Goal: Navigation & Orientation: Find specific page/section

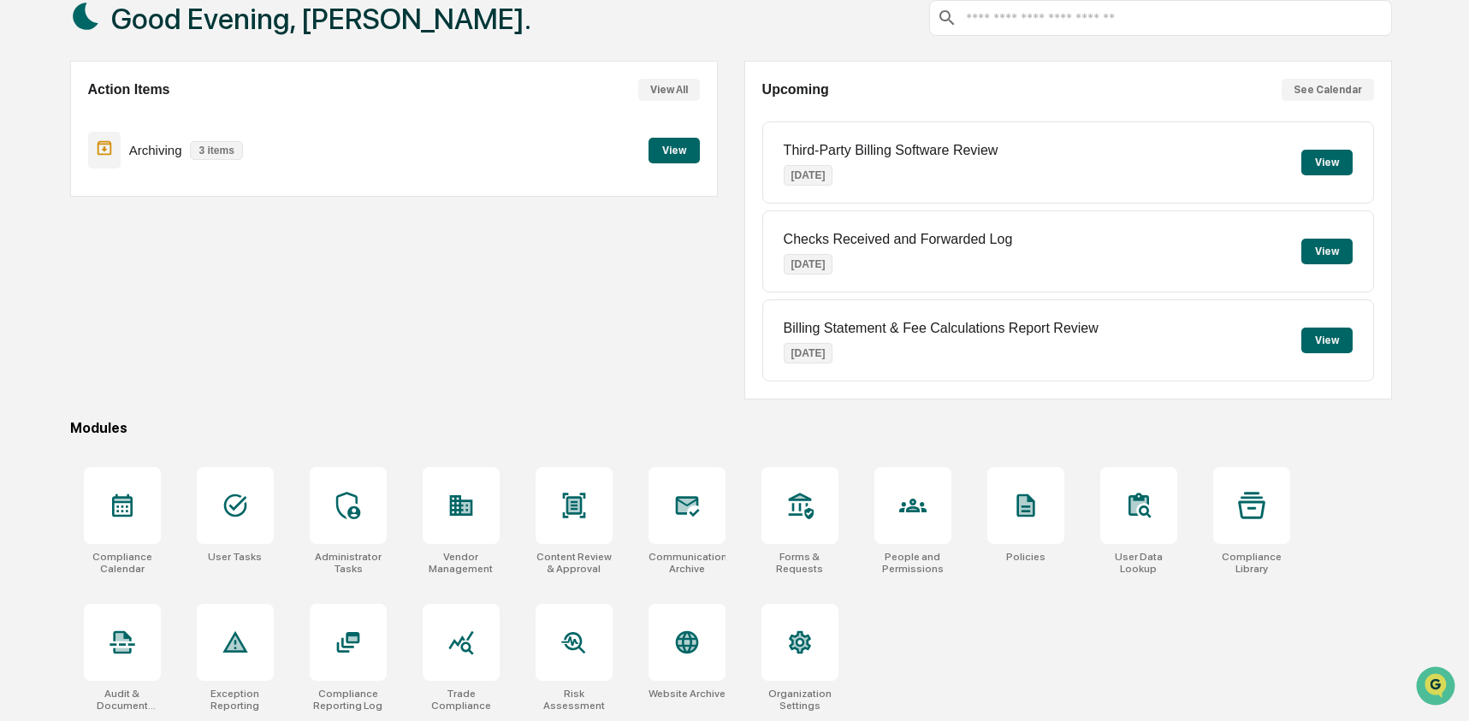
scroll to position [110, 0]
click at [134, 637] on icon at bounding box center [122, 641] width 27 height 27
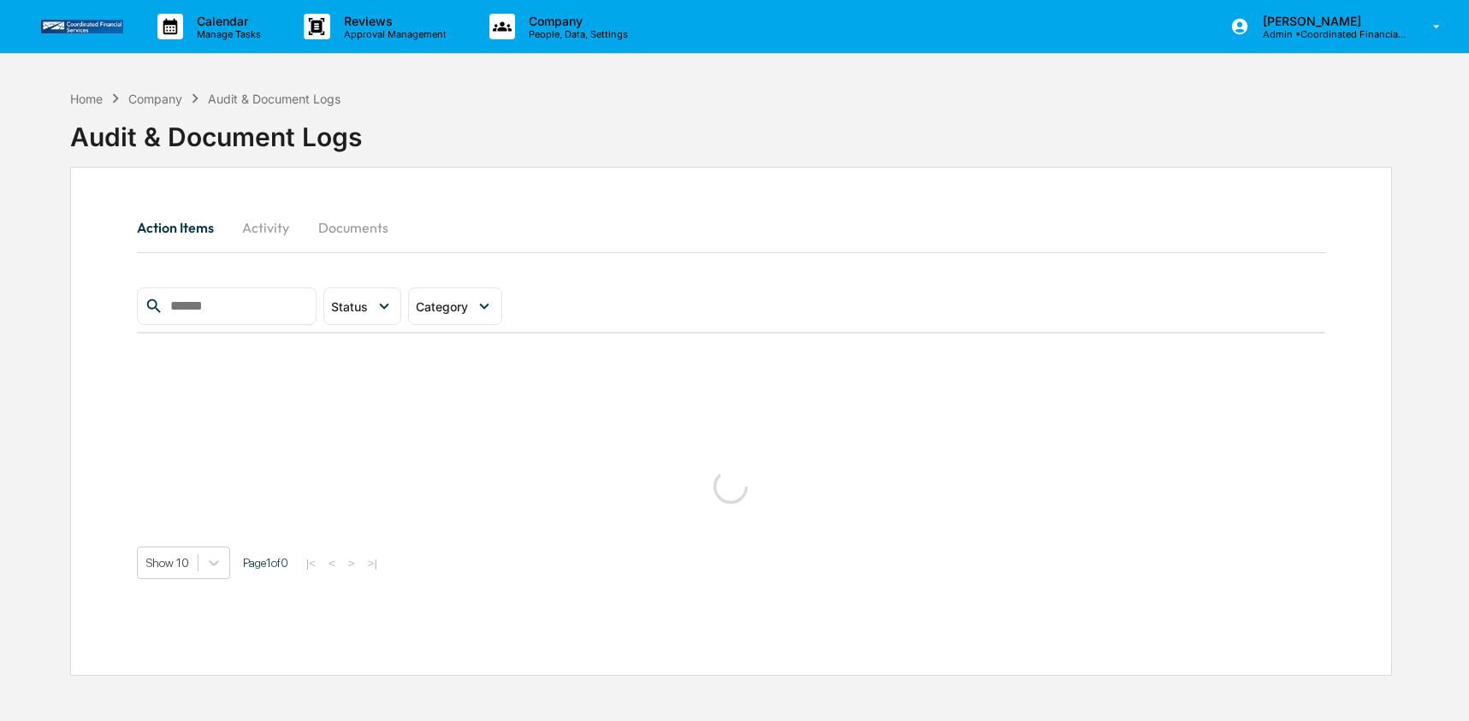
click at [273, 233] on button "Activity" at bounding box center [266, 227] width 77 height 41
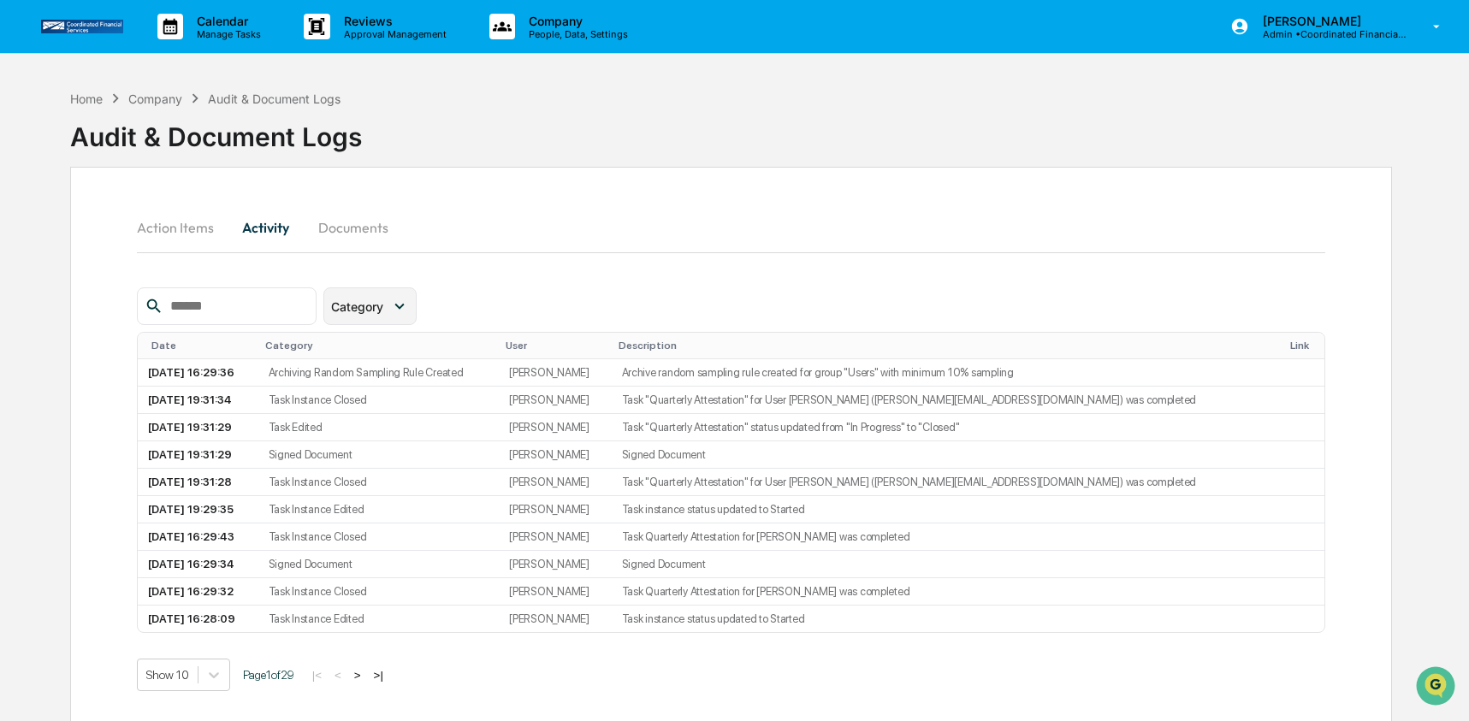
click at [394, 303] on icon at bounding box center [399, 306] width 19 height 19
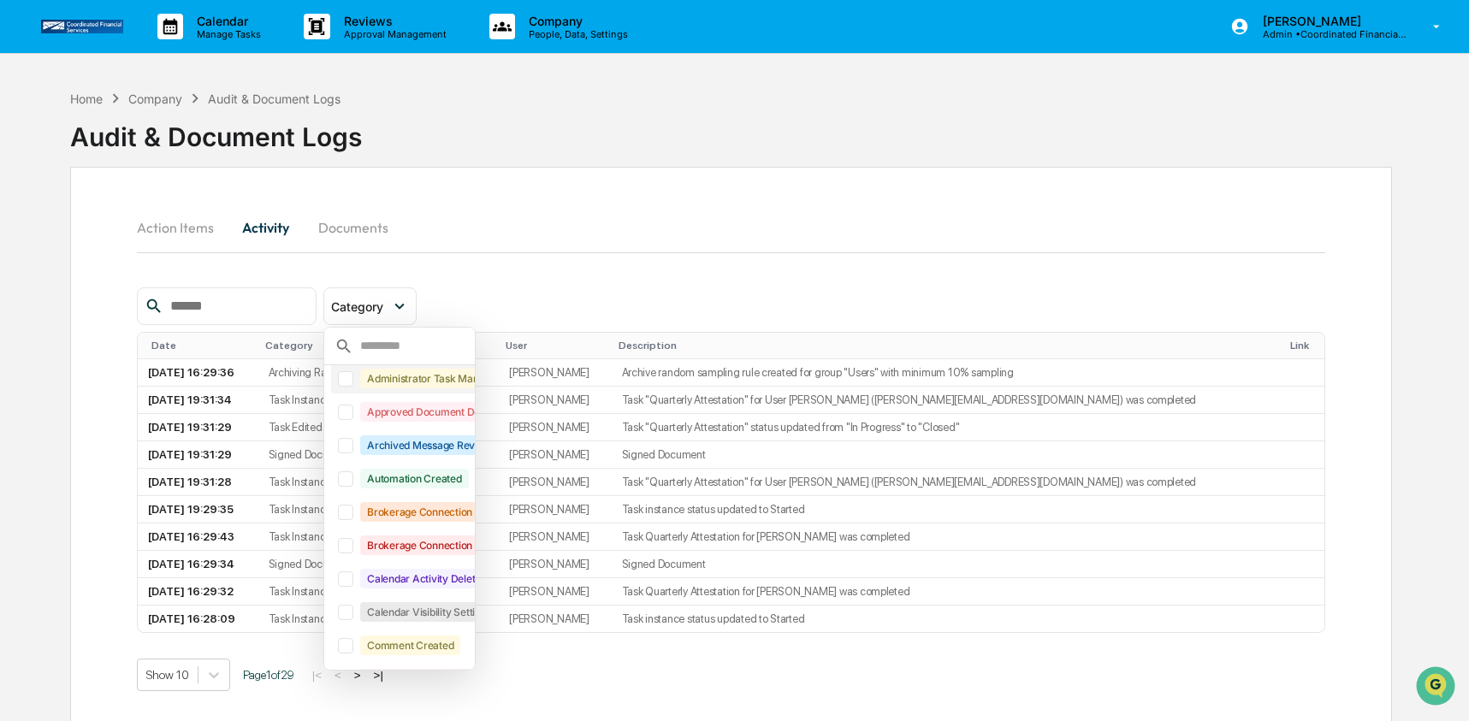
click at [352, 382] on div at bounding box center [345, 378] width 15 height 15
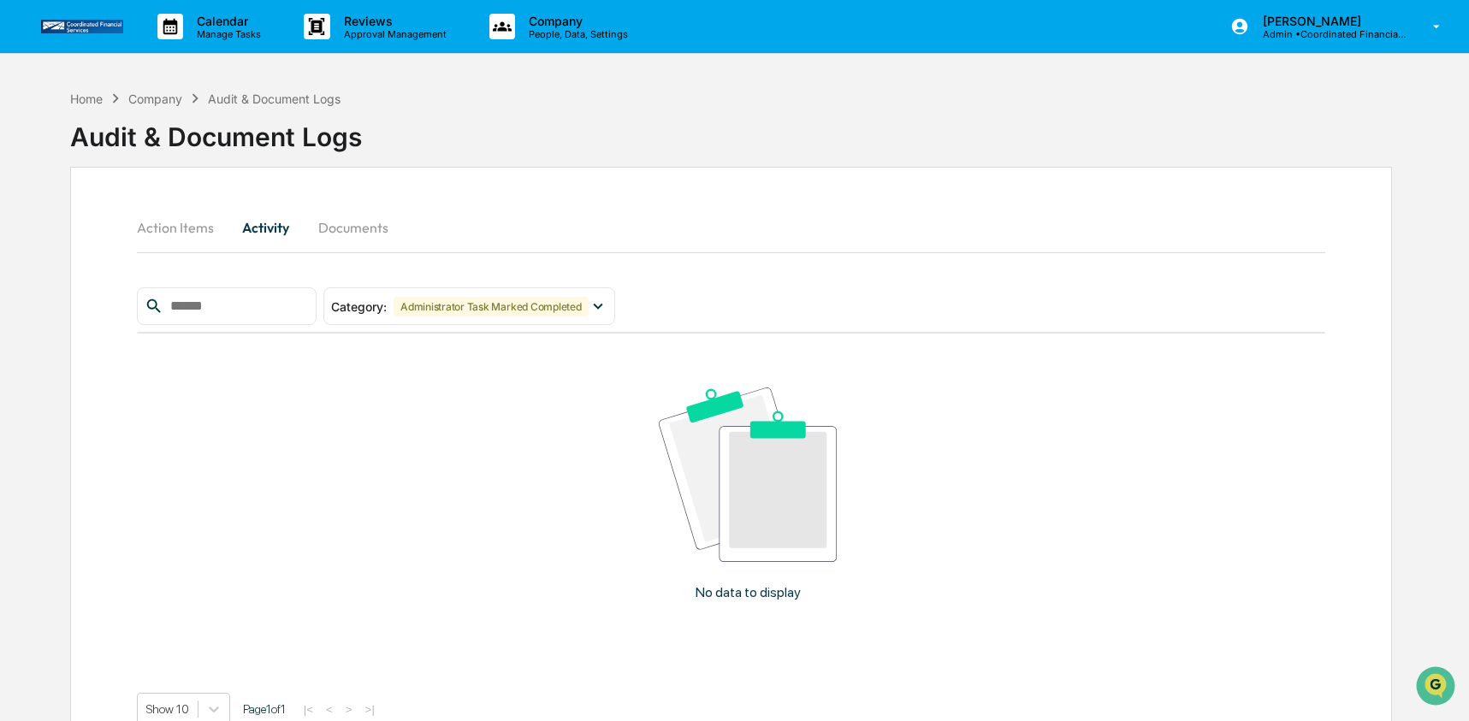
click at [211, 228] on button "Action Items" at bounding box center [182, 227] width 91 height 41
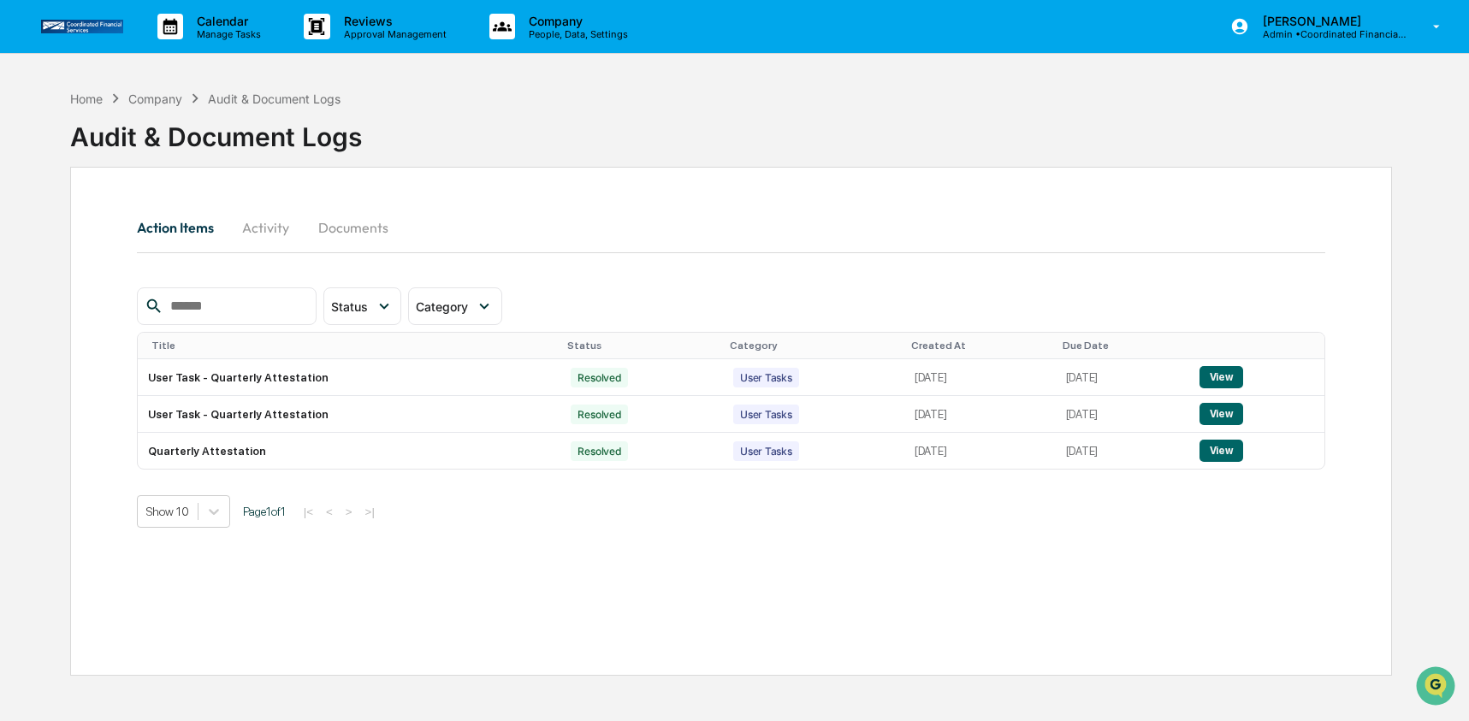
click at [285, 231] on button "Activity" at bounding box center [266, 227] width 77 height 41
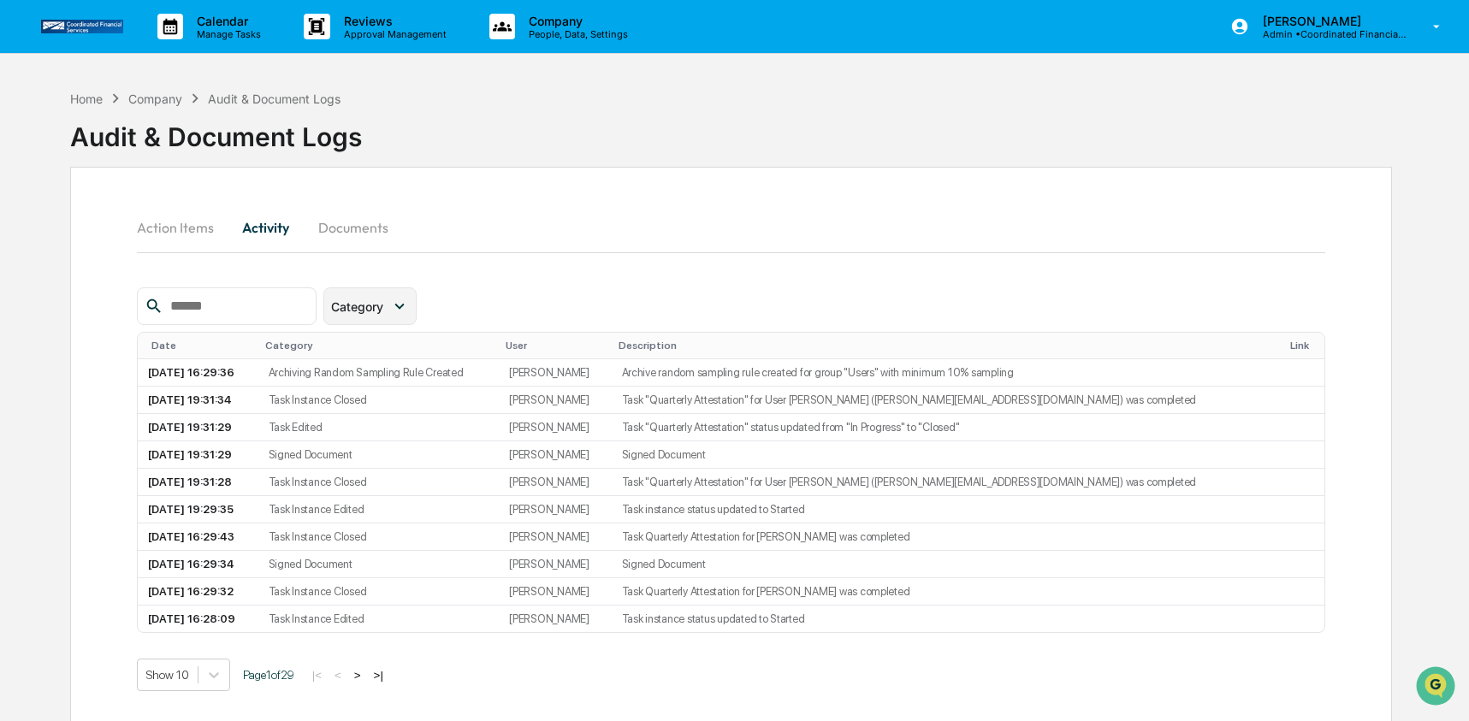
click at [415, 299] on div "Category" at bounding box center [369, 306] width 93 height 38
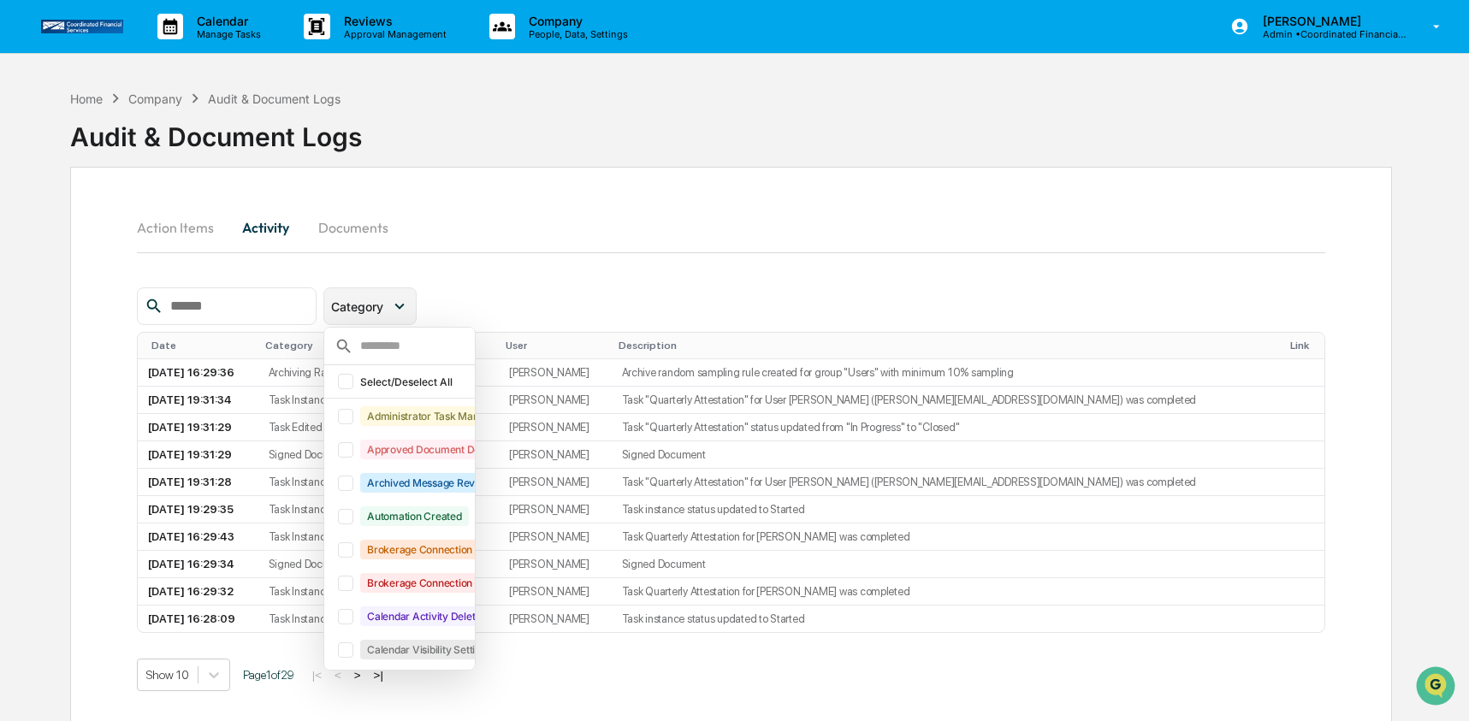
scroll to position [38, 0]
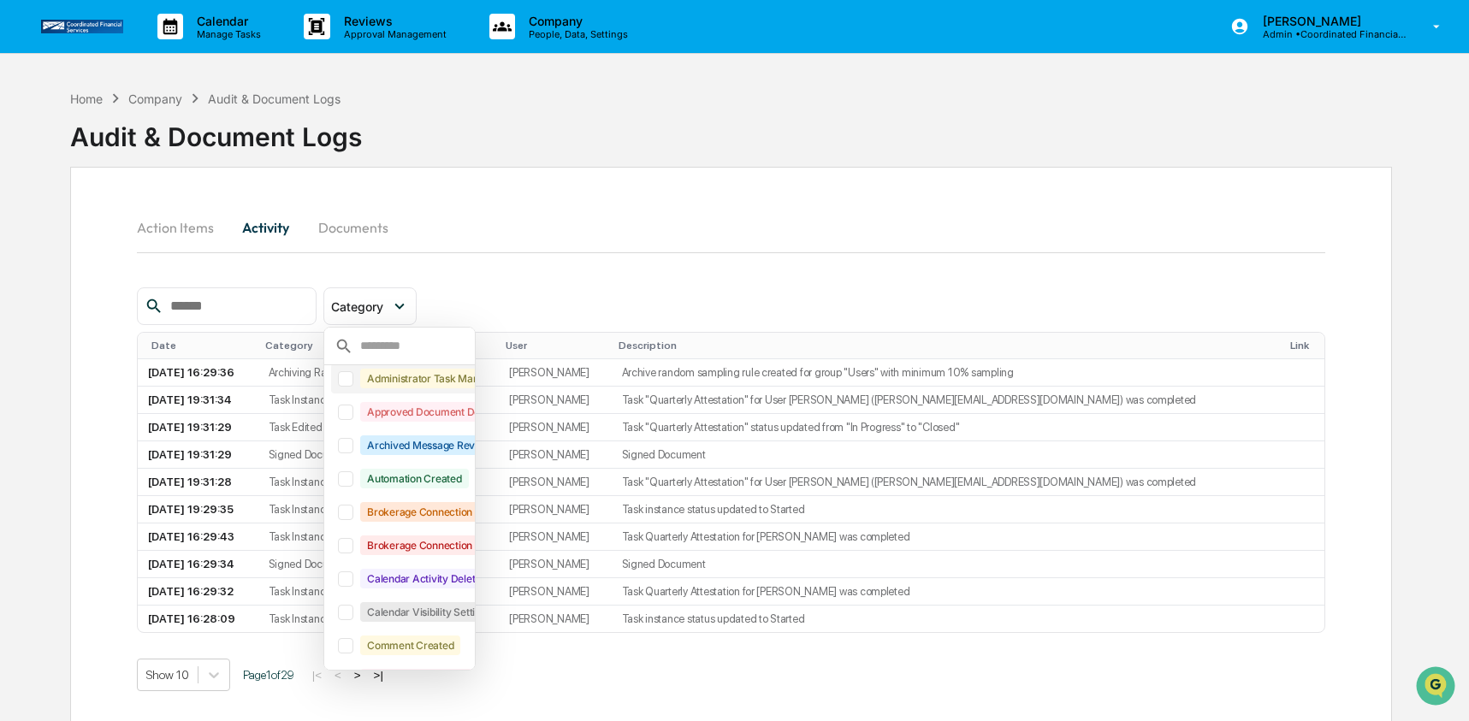
click at [352, 376] on div at bounding box center [345, 378] width 15 height 15
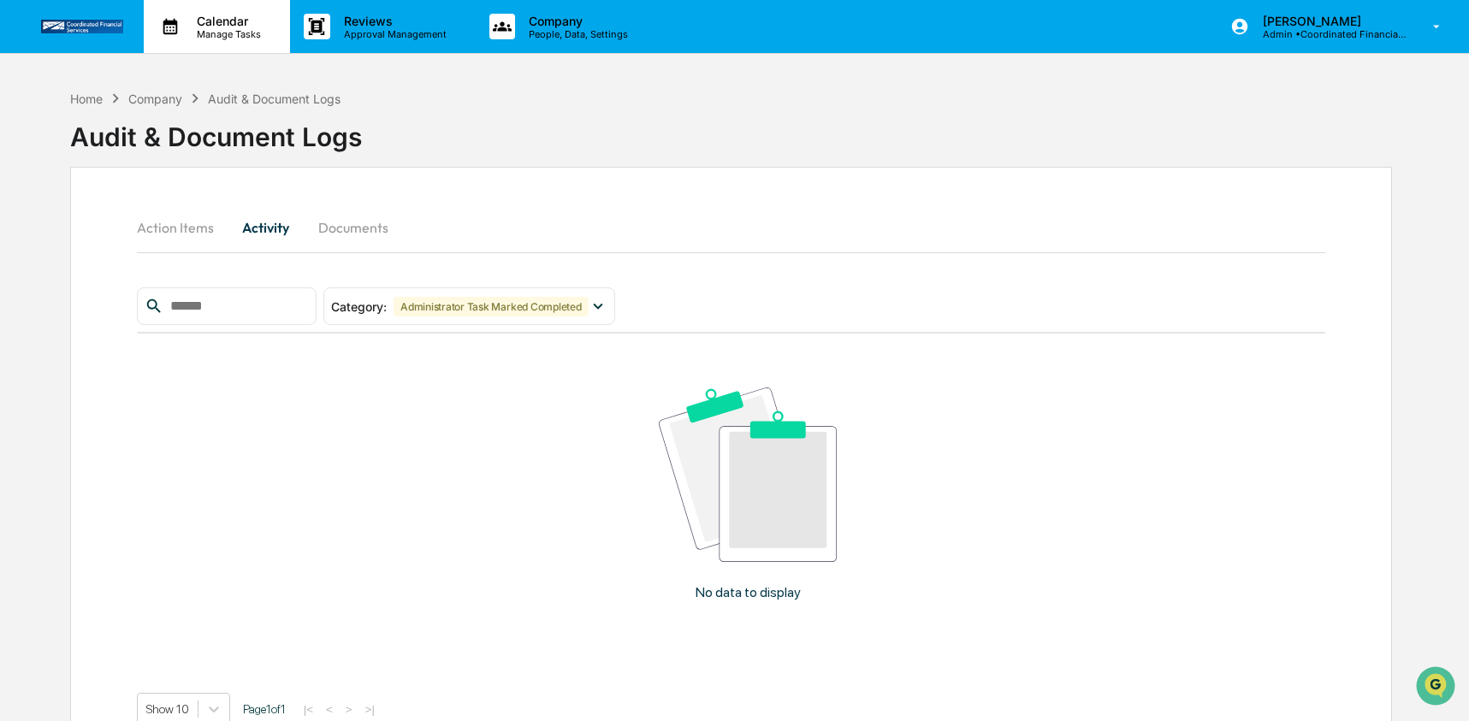
click at [228, 33] on p "Manage Tasks" at bounding box center [226, 34] width 86 height 12
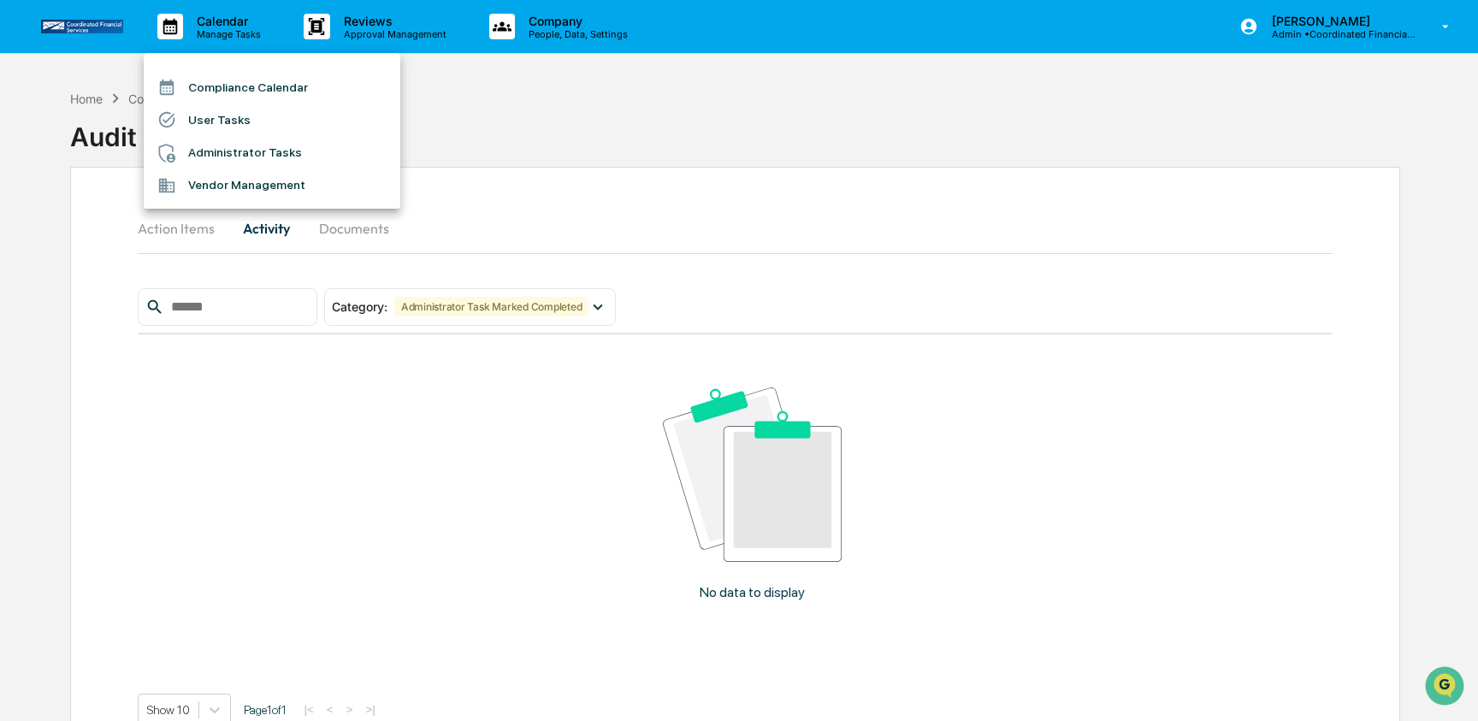
click at [240, 87] on li "Compliance Calendar" at bounding box center [272, 87] width 257 height 33
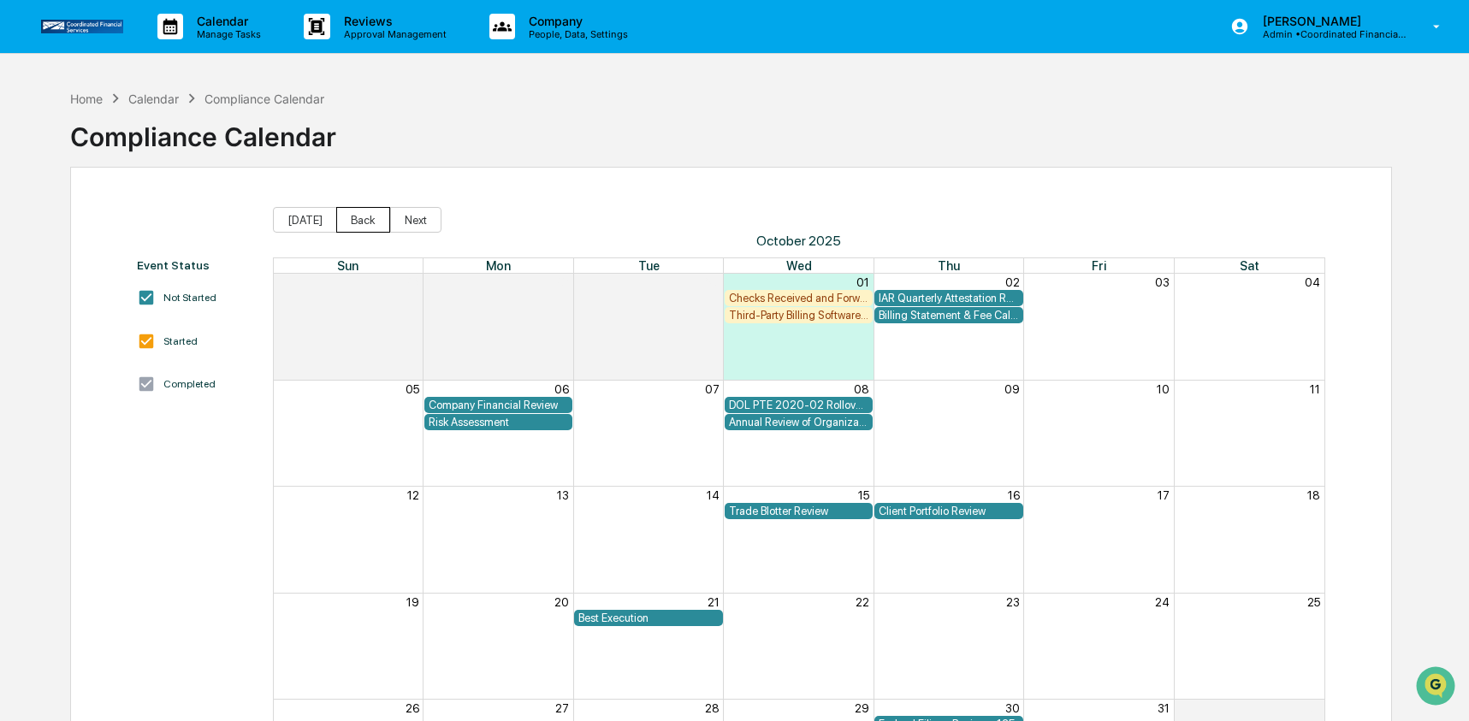
click at [346, 222] on button "Back" at bounding box center [363, 220] width 54 height 26
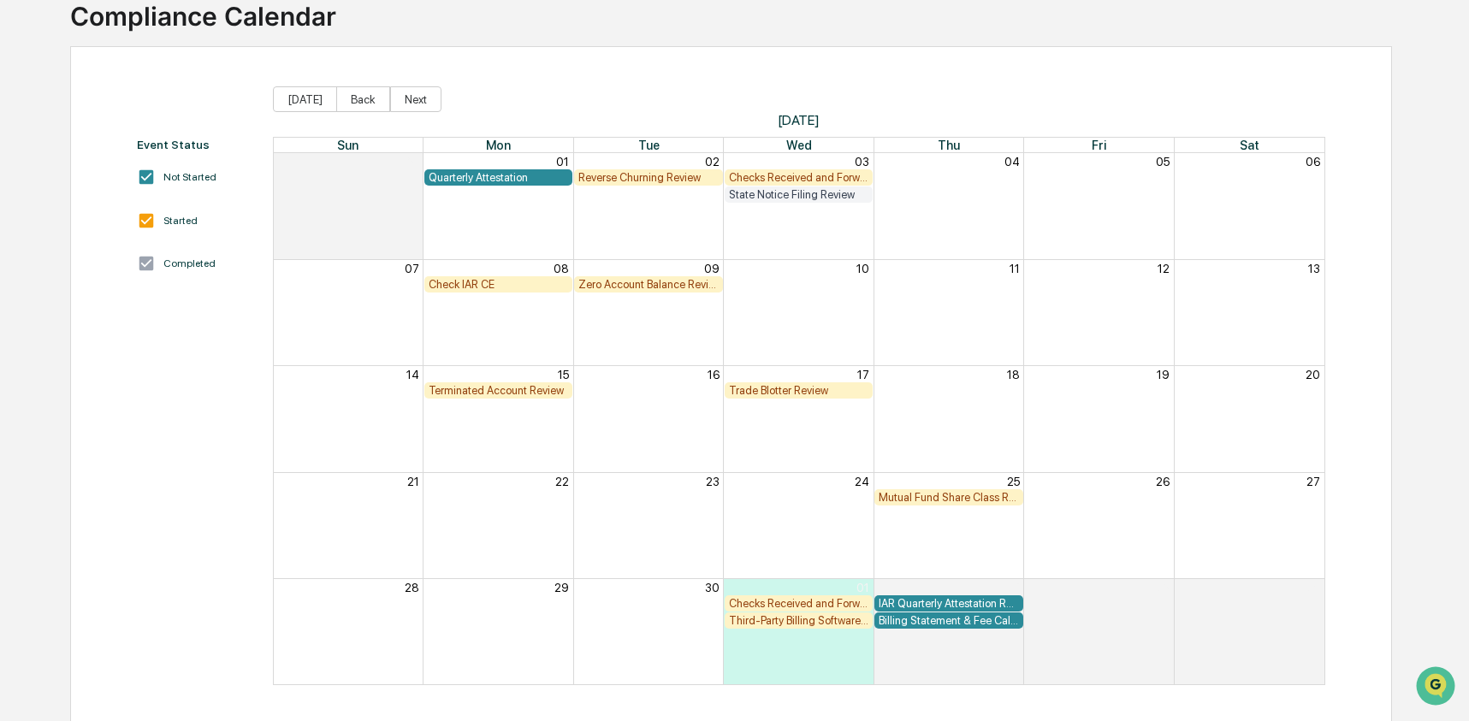
scroll to position [126, 0]
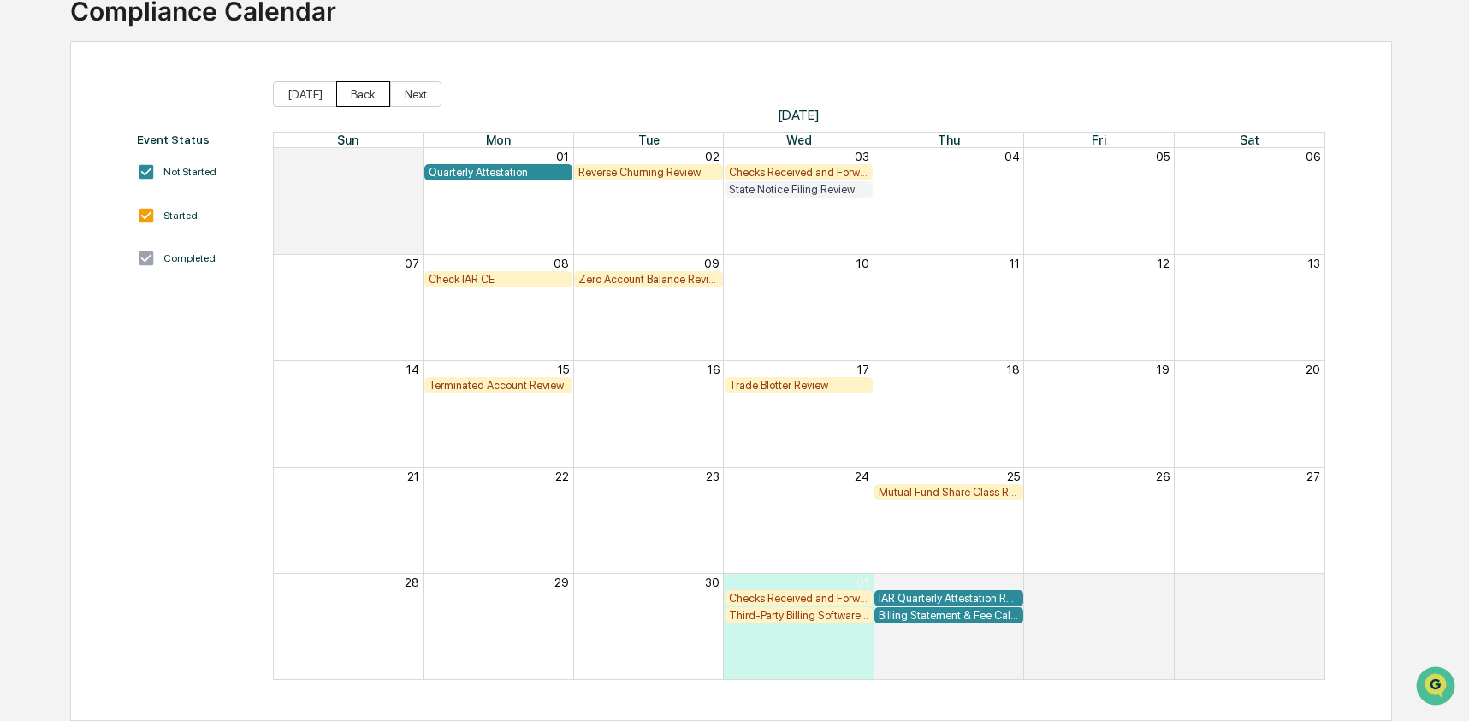
click at [352, 95] on button "Back" at bounding box center [363, 94] width 54 height 26
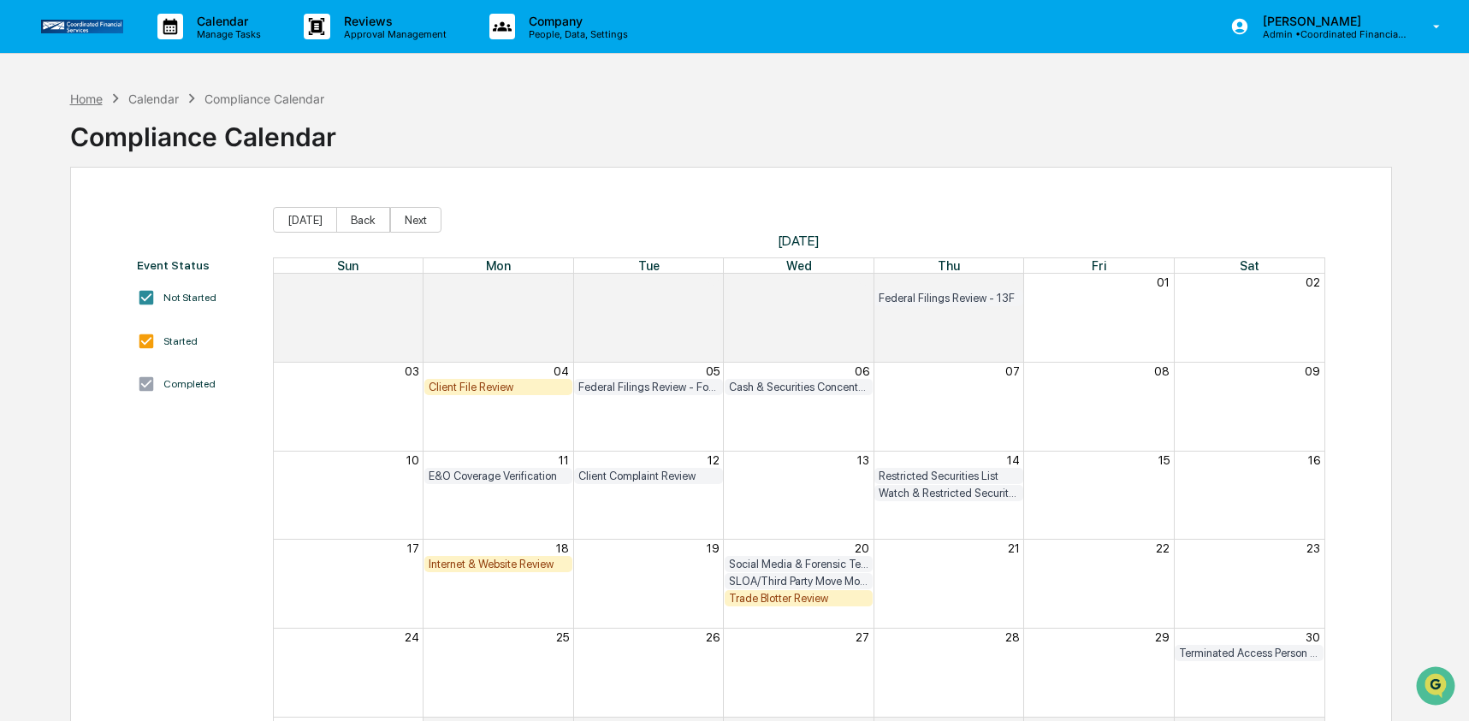
click at [94, 92] on div "Home" at bounding box center [86, 99] width 33 height 15
